Goal: Navigation & Orientation: Find specific page/section

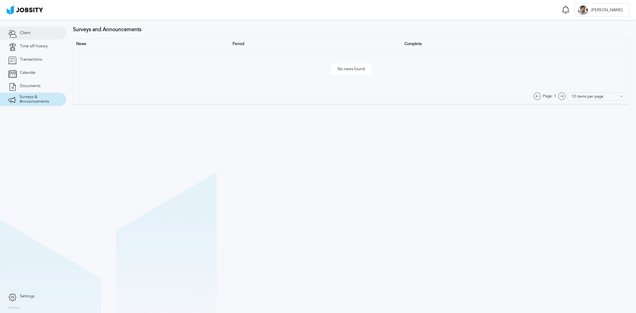
drag, startPoint x: 0, startPoint y: 0, endPoint x: 35, endPoint y: 37, distance: 51.1
click at [35, 37] on link "Client" at bounding box center [33, 32] width 66 height 13
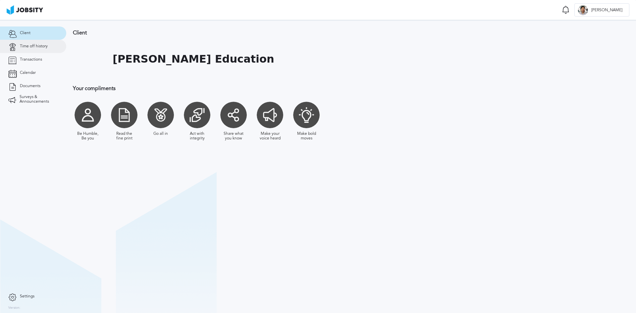
click at [35, 48] on span "Time off history" at bounding box center [34, 46] width 28 height 5
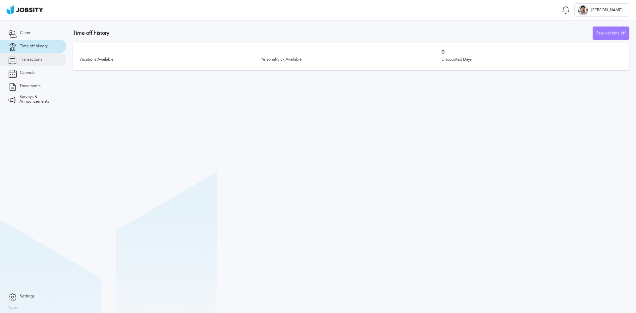
click at [36, 59] on span "Transactions" at bounding box center [31, 59] width 22 height 5
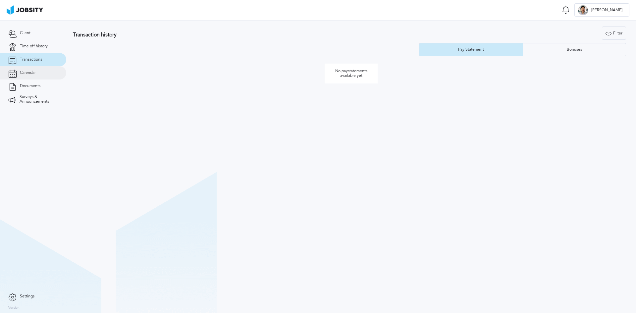
click at [36, 69] on link "Calendar" at bounding box center [33, 72] width 66 height 13
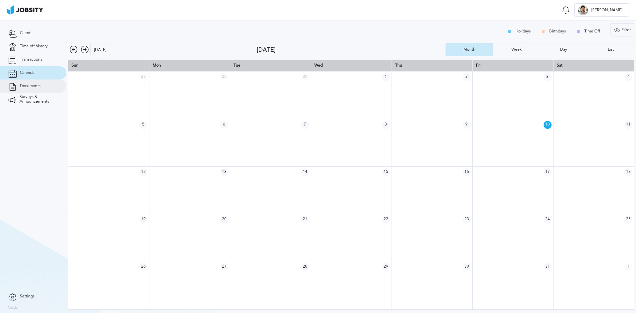
click at [38, 86] on span "Documents" at bounding box center [30, 86] width 21 height 5
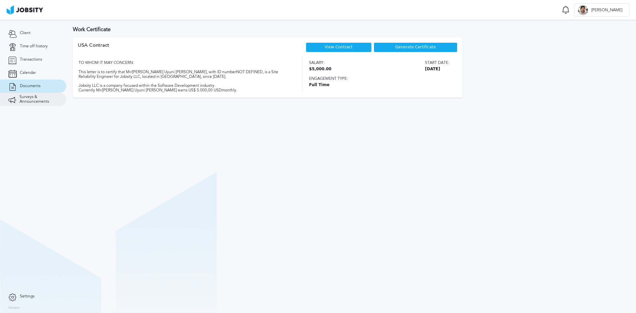
click at [37, 98] on span "Surveys & Announcements" at bounding box center [39, 99] width 38 height 9
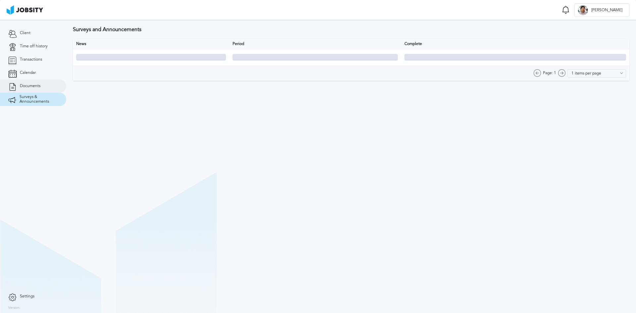
type input "10 items per page"
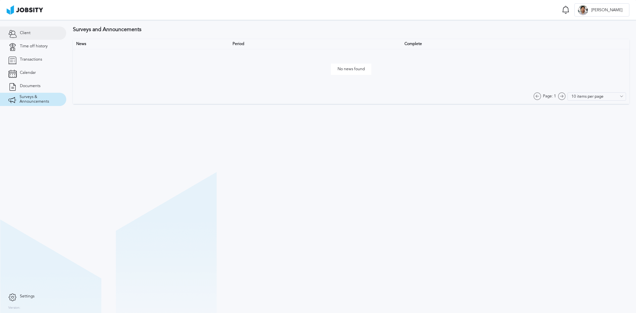
click at [24, 37] on link "Client" at bounding box center [33, 32] width 66 height 13
